Goal: Task Accomplishment & Management: Manage account settings

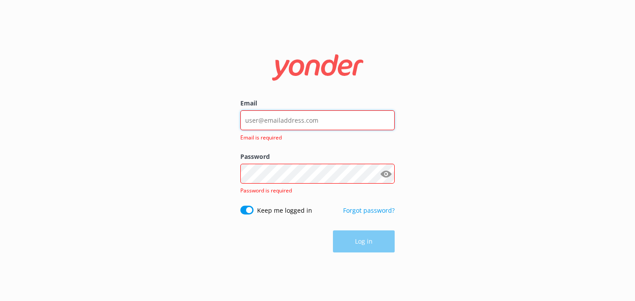
type input "[EMAIL_ADDRESS][DOMAIN_NAME]"
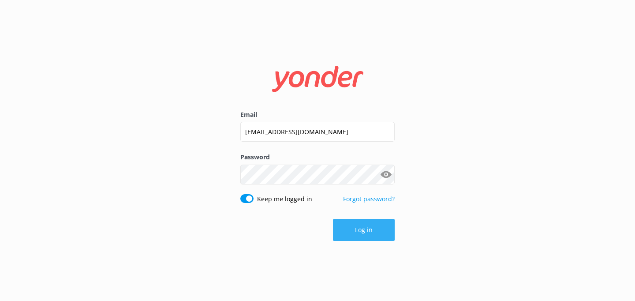
click at [353, 232] on button "Log in" at bounding box center [364, 230] width 62 height 22
